Goal: Task Accomplishment & Management: Complete application form

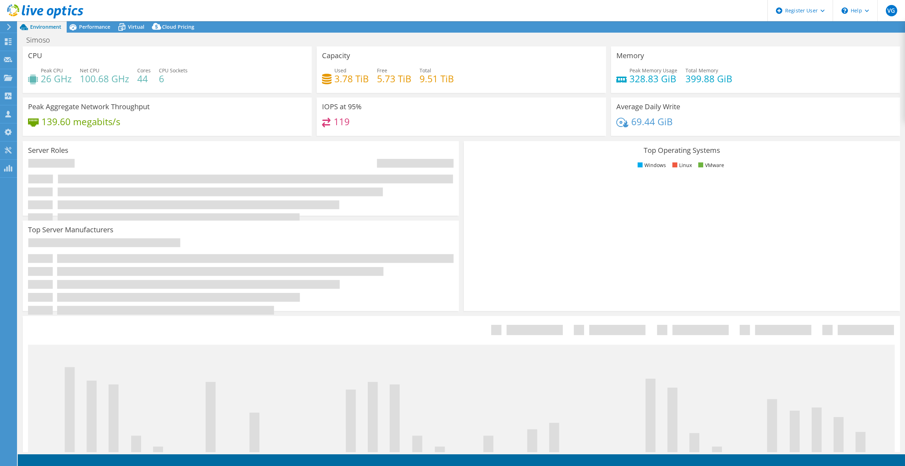
select select "SouthAmerica"
select select "USD"
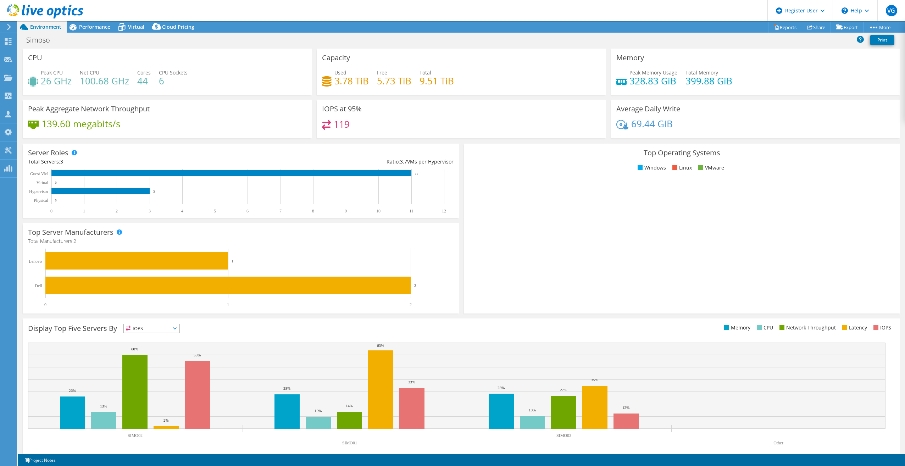
click at [5, 27] on div at bounding box center [8, 27] width 8 height 6
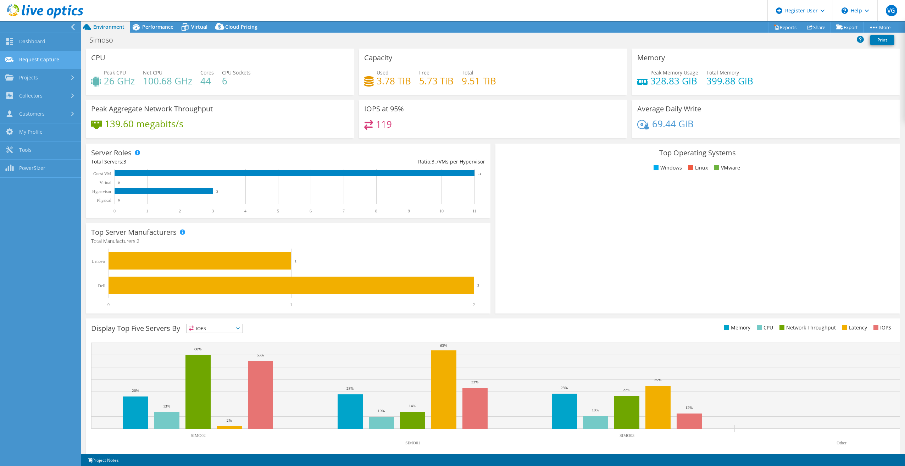
click at [33, 56] on link "Request Capture" at bounding box center [40, 60] width 81 height 18
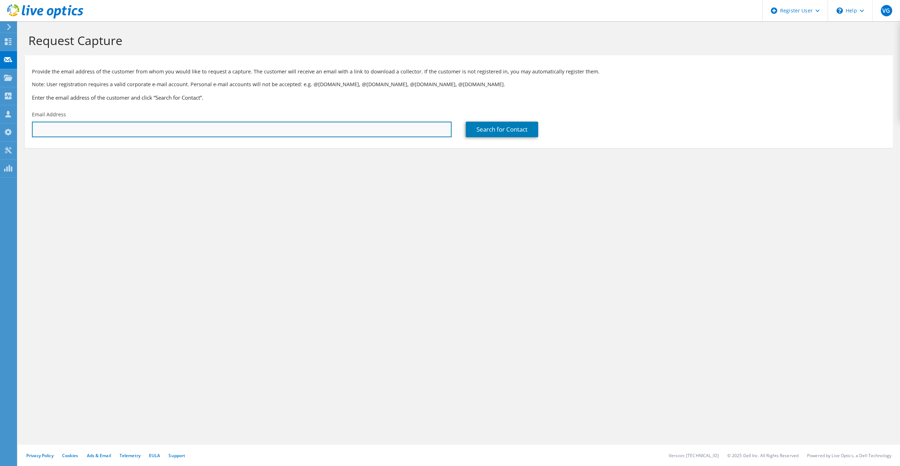
click at [104, 128] on input "text" at bounding box center [242, 130] width 420 height 16
paste input "bruno@sempreengenharia.com.br"
type input "bruno@sempreengenharia.com.br"
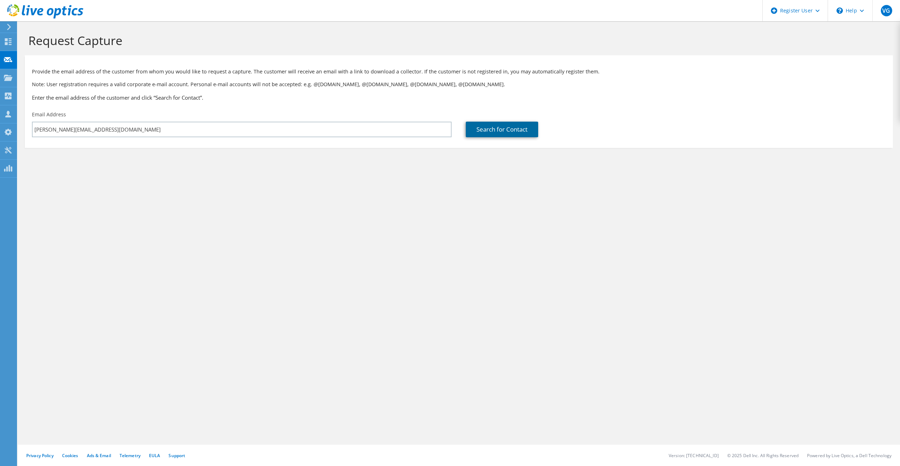
click at [502, 128] on link "Search for Contact" at bounding box center [502, 130] width 72 height 16
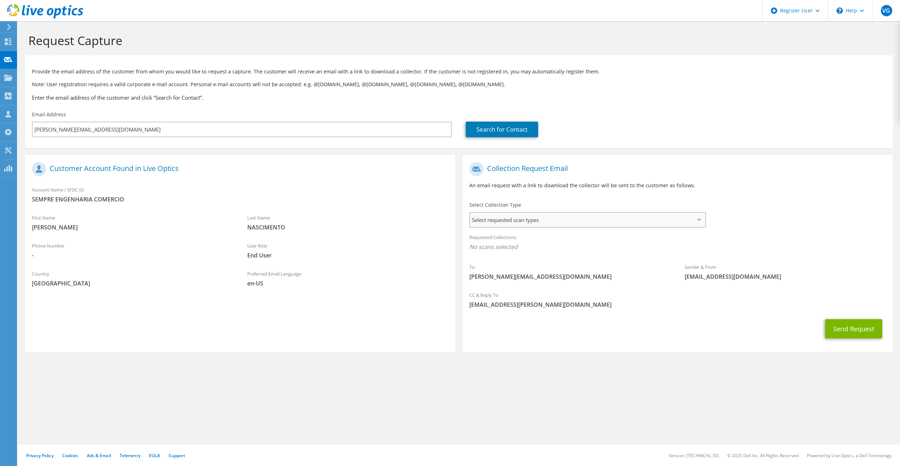
click at [482, 225] on span "Select requested scan types" at bounding box center [587, 220] width 235 height 14
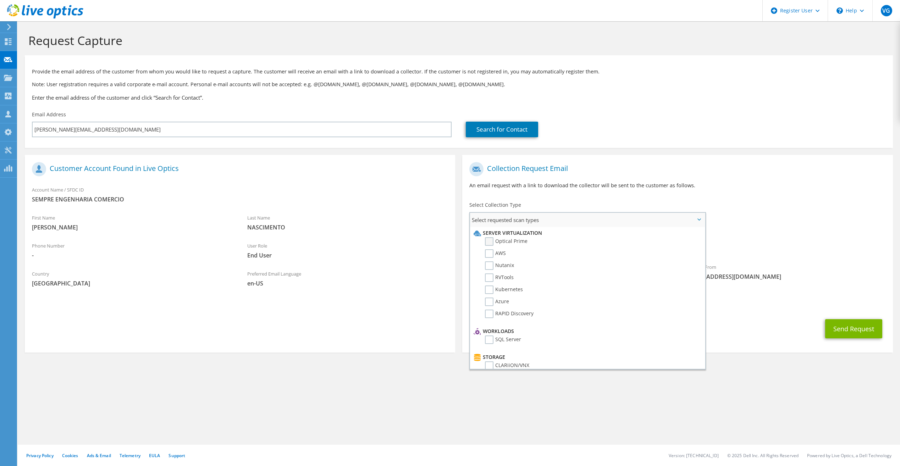
click at [487, 242] on label "Optical Prime" at bounding box center [506, 241] width 43 height 9
click at [0, 0] on input "Optical Prime" at bounding box center [0, 0] width 0 height 0
click at [754, 220] on div "To bruno@sempreengenharia.com.br Sender & From liveoptics@liveoptics.com" at bounding box center [677, 224] width 430 height 131
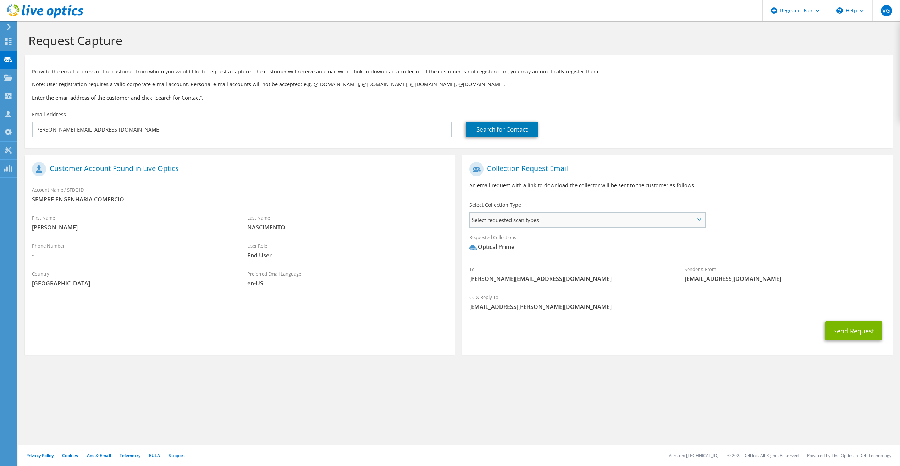
click at [523, 218] on span "Select requested scan types" at bounding box center [587, 220] width 235 height 14
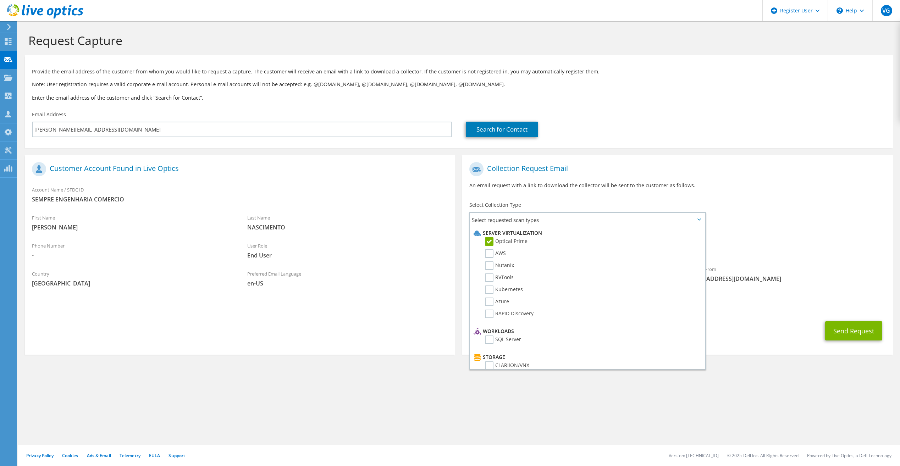
click at [823, 210] on div "To bruno@sempreengenharia.com.br Sender & From liveoptics@liveoptics.com" at bounding box center [677, 224] width 430 height 131
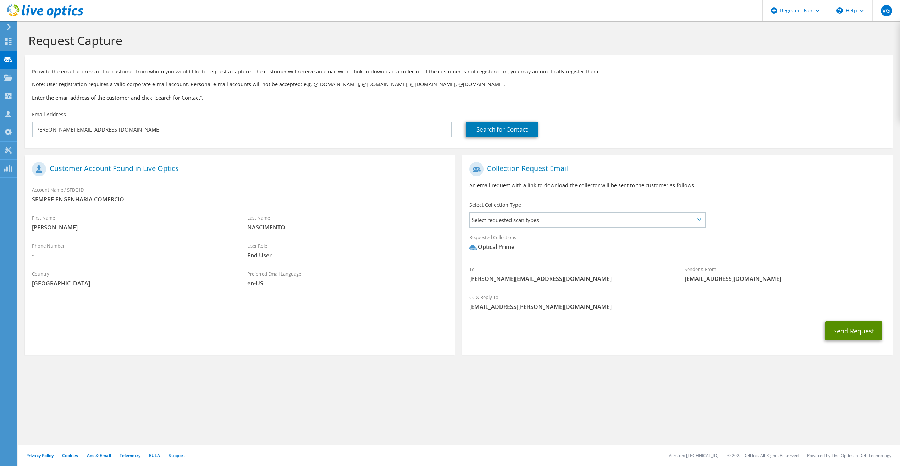
click at [861, 328] on button "Send Request" at bounding box center [853, 330] width 57 height 19
